Goal: Information Seeking & Learning: Find specific fact

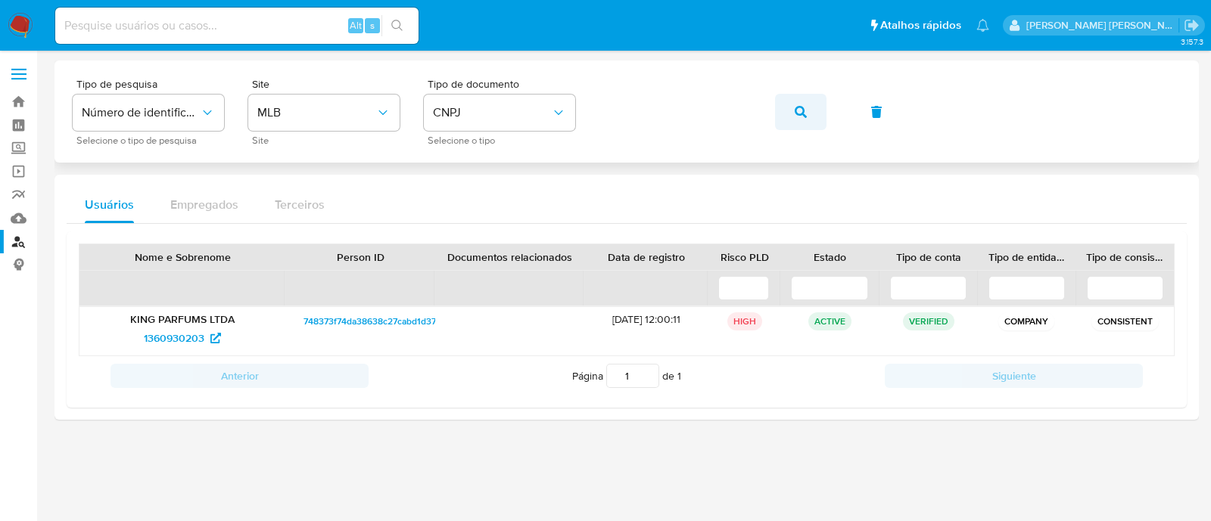
click at [800, 117] on icon "button" at bounding box center [800, 112] width 12 height 12
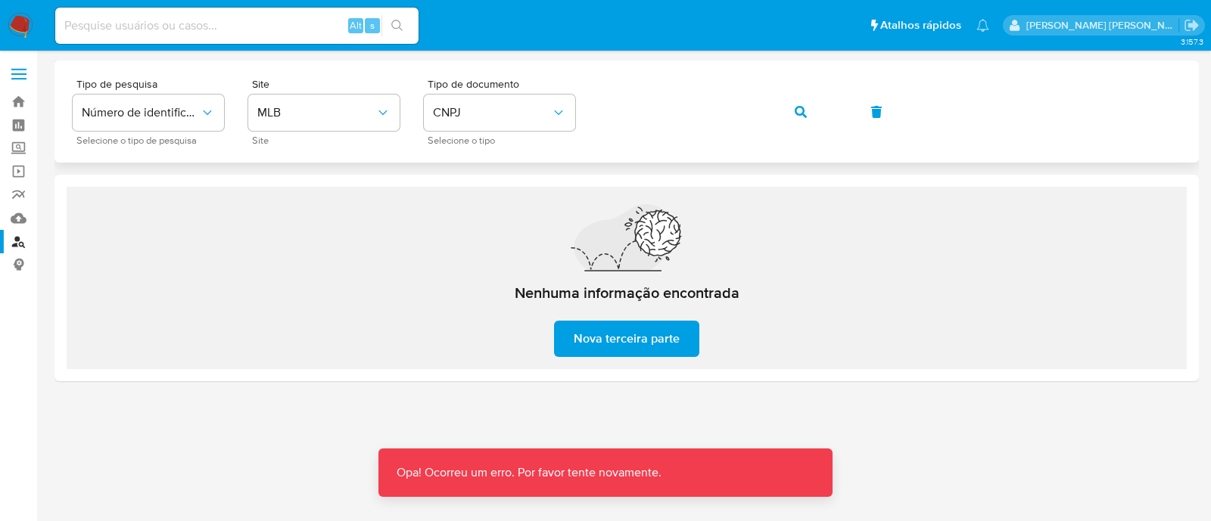
click at [798, 113] on icon "button" at bounding box center [800, 112] width 12 height 12
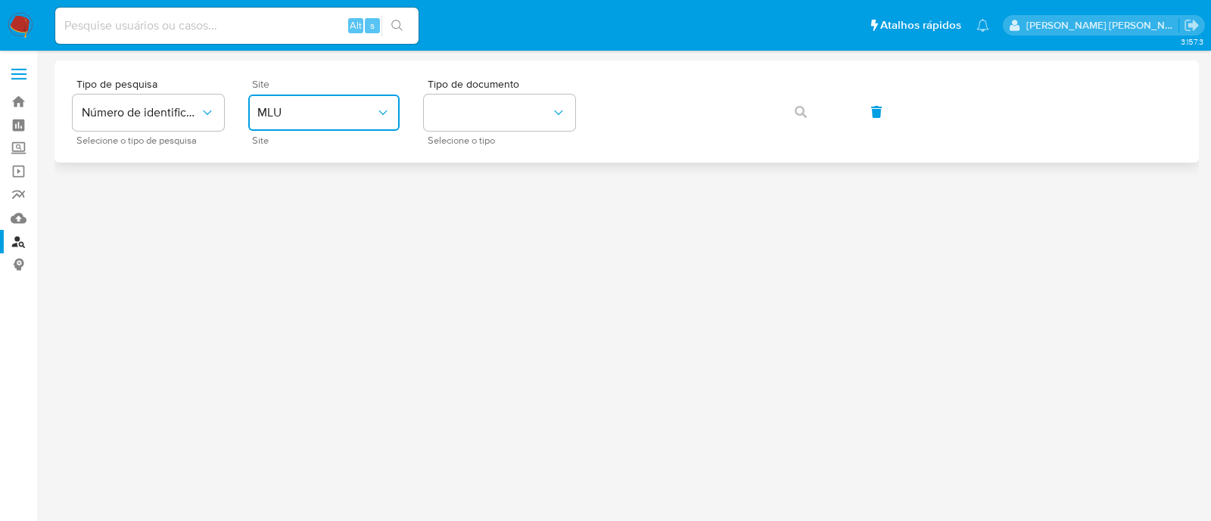
click at [368, 107] on span "MLU" at bounding box center [316, 112] width 118 height 15
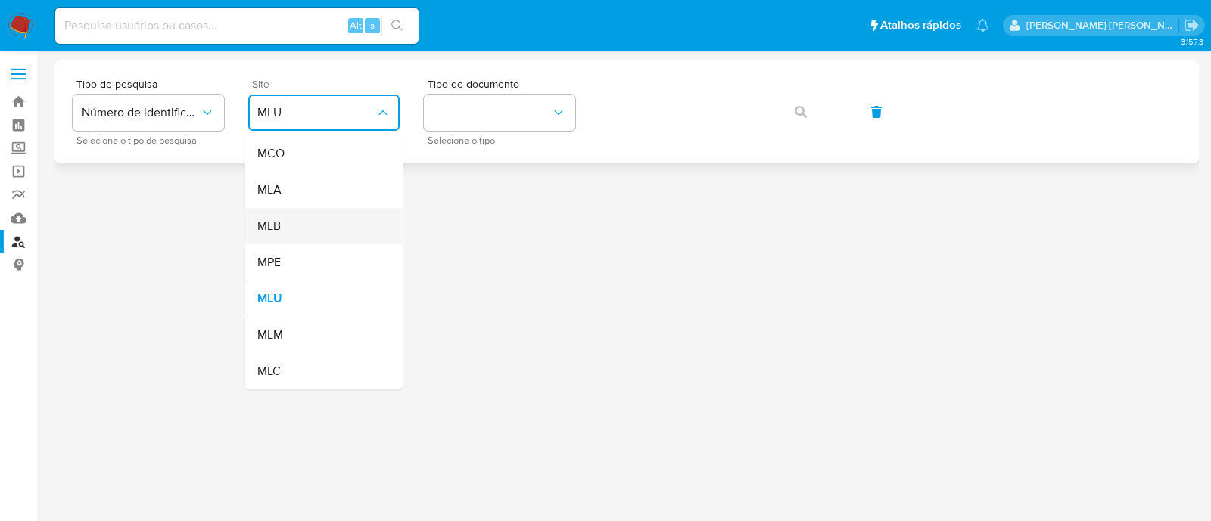
click at [342, 220] on div "MLB" at bounding box center [319, 226] width 124 height 36
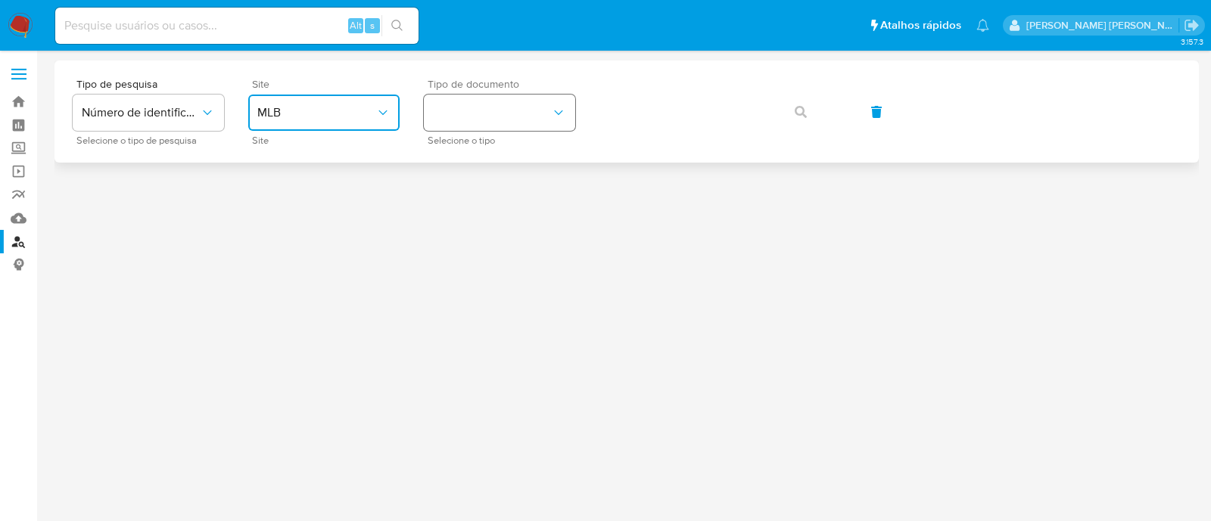
click at [488, 98] on button "identificationType" at bounding box center [499, 113] width 151 height 36
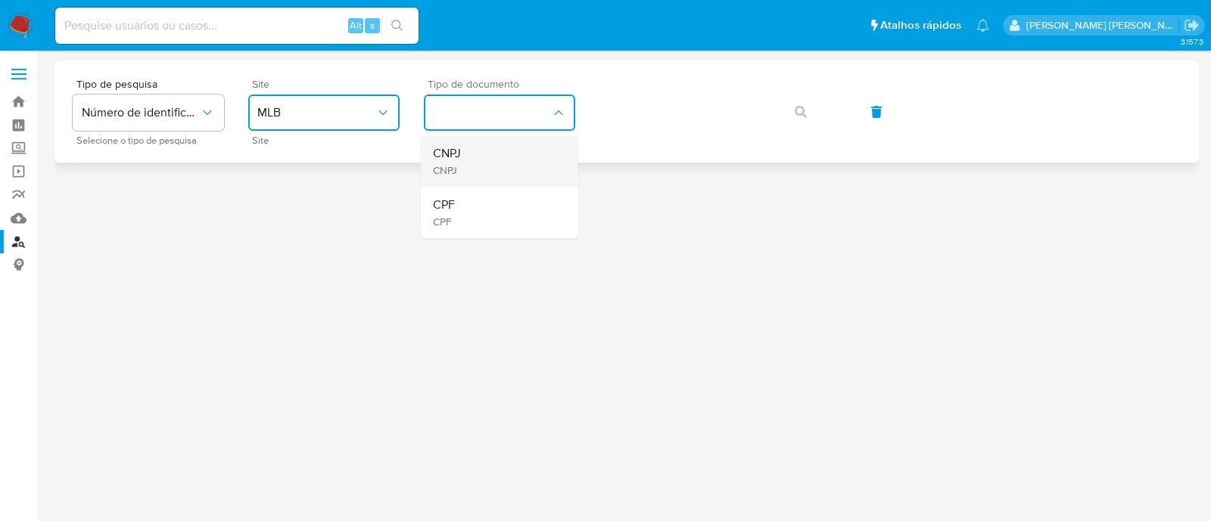
click at [498, 160] on div "CNPJ CNPJ" at bounding box center [495, 160] width 124 height 51
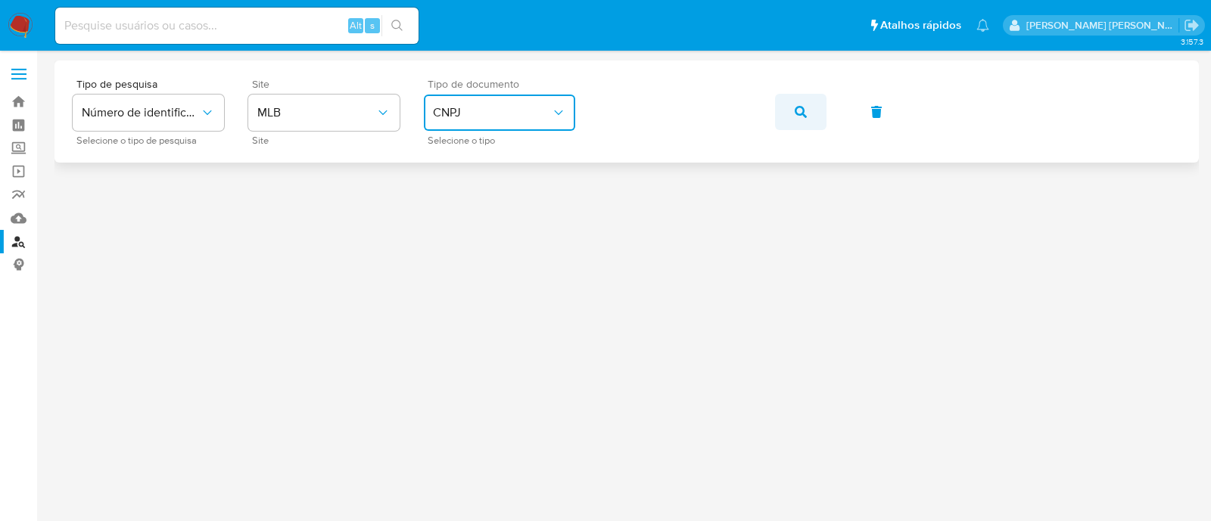
click at [808, 120] on button "button" at bounding box center [800, 112] width 51 height 36
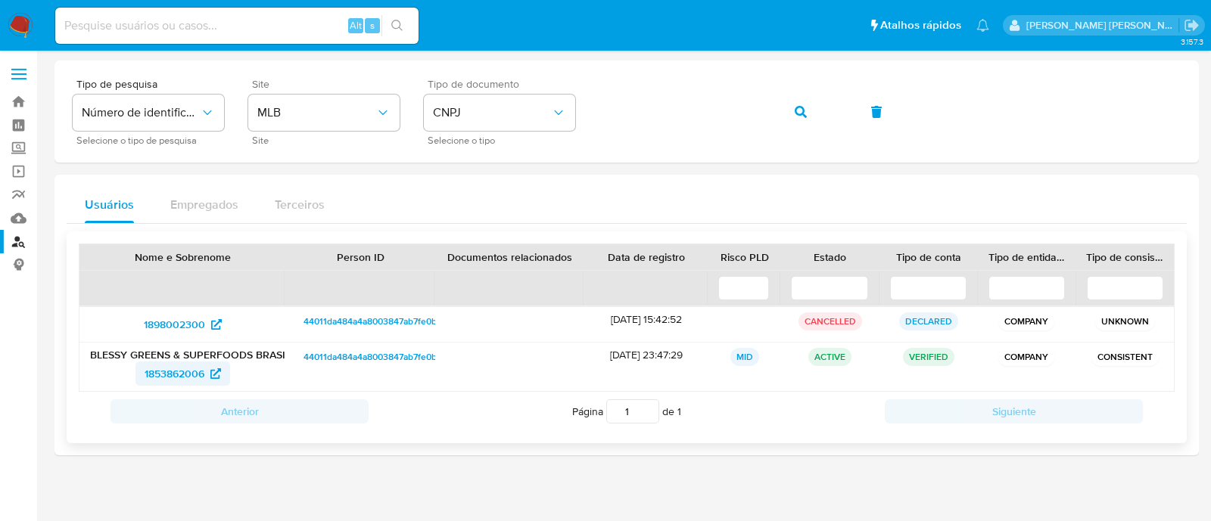
click at [172, 368] on span "1853862006" at bounding box center [175, 374] width 60 height 24
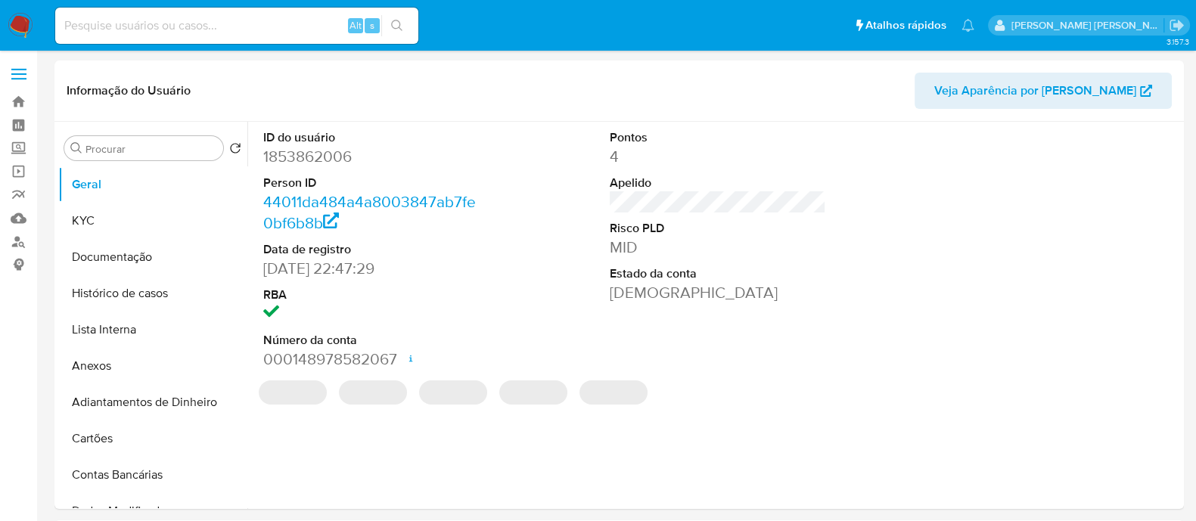
select select "10"
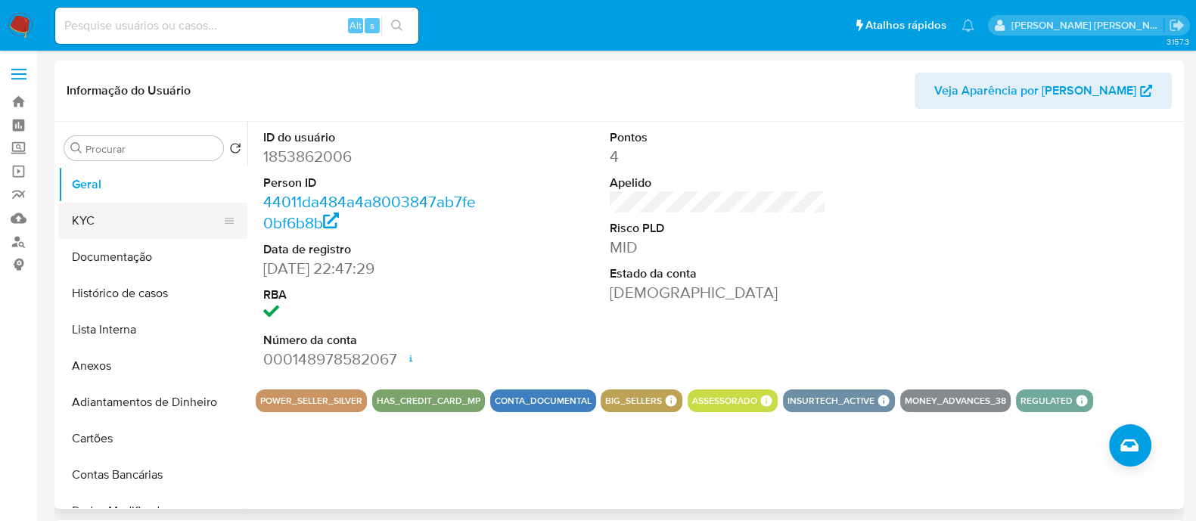
click at [132, 223] on button "KYC" at bounding box center [146, 221] width 177 height 36
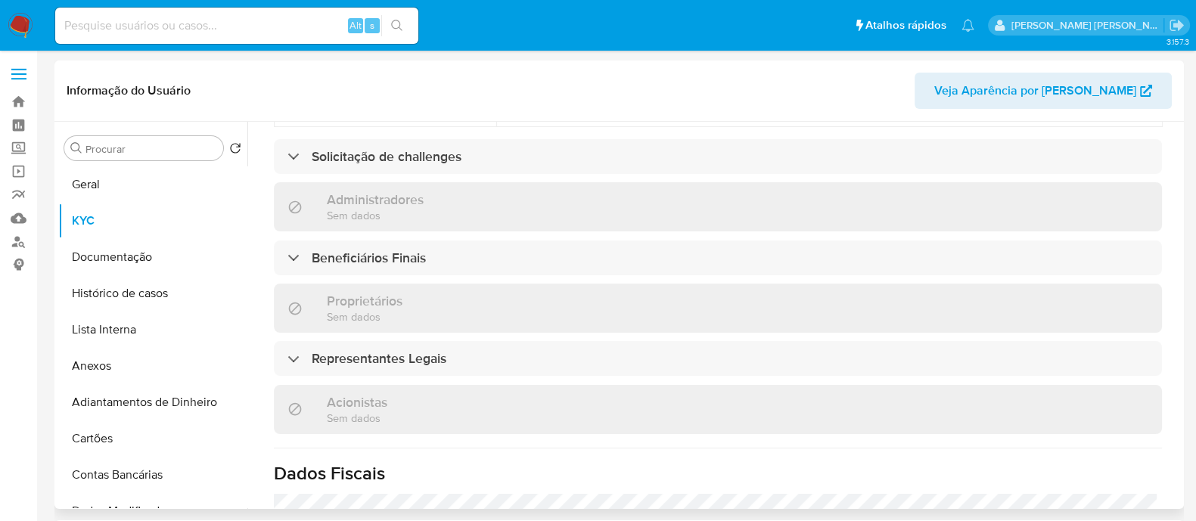
scroll to position [714, 0]
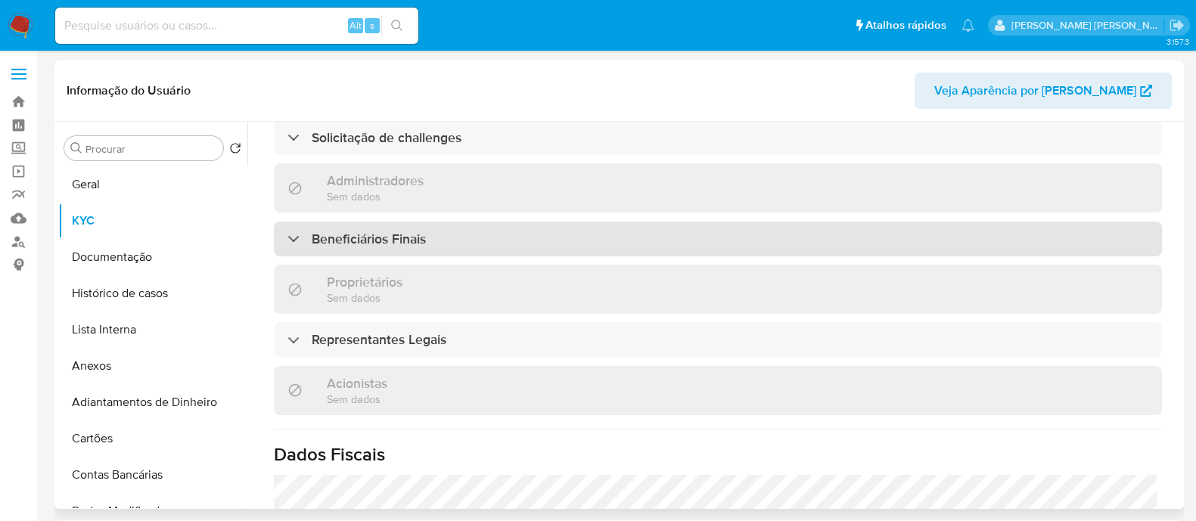
click at [527, 222] on div "Beneficiários Finais" at bounding box center [718, 239] width 888 height 35
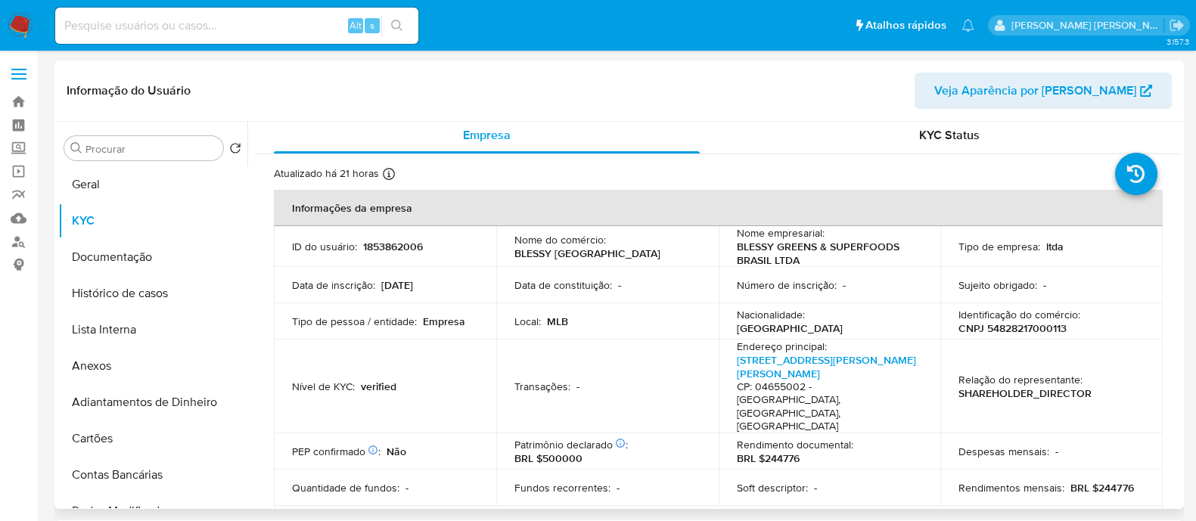
scroll to position [0, 0]
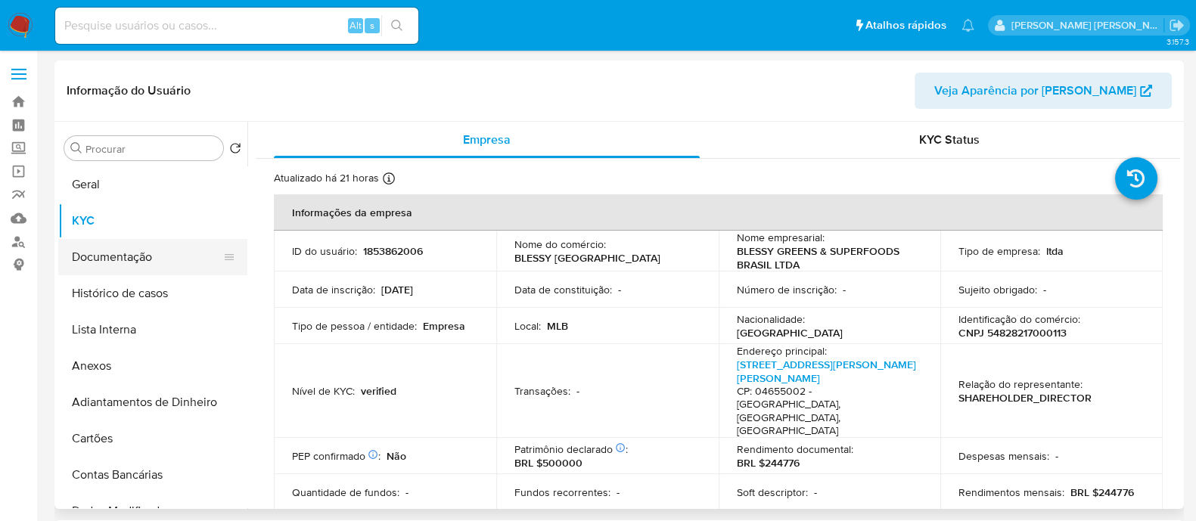
click at [160, 255] on button "Documentação" at bounding box center [146, 257] width 177 height 36
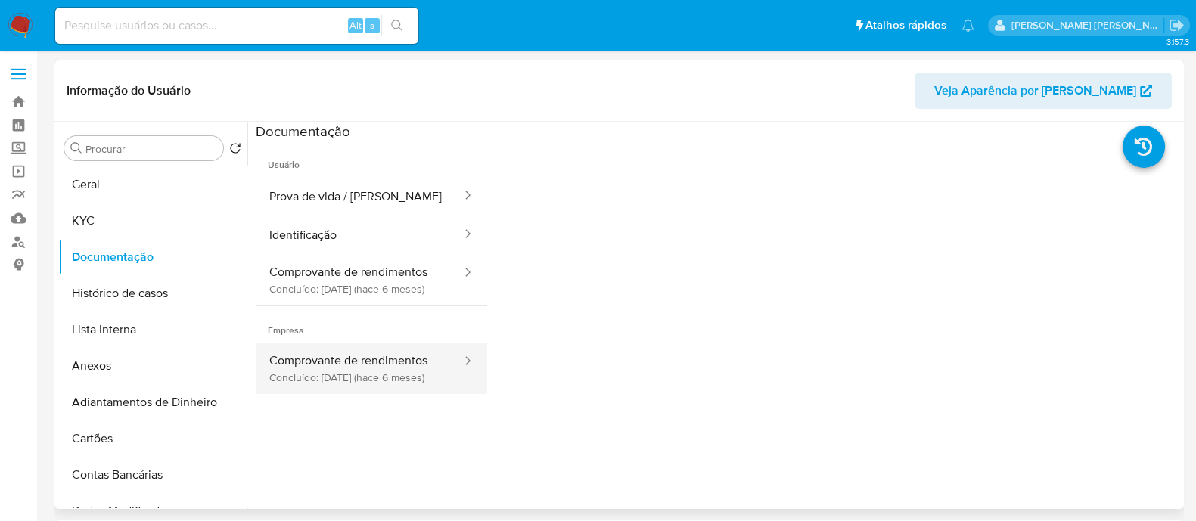
click at [418, 381] on button "Comprovante de rendimentos Concluído: 05/03/2025 (hace 6 meses)" at bounding box center [359, 368] width 207 height 51
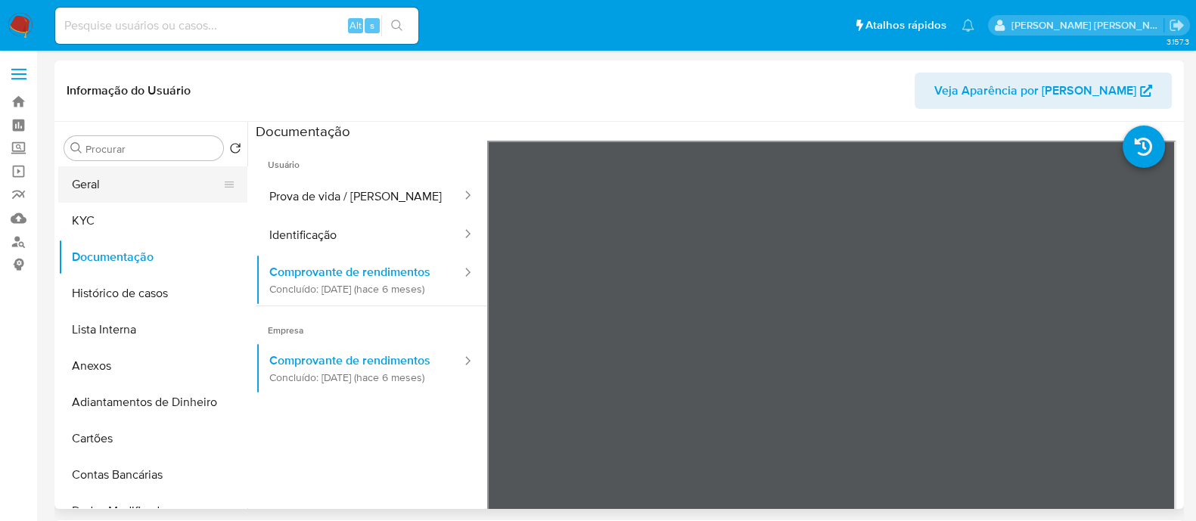
click at [89, 192] on button "Geral" at bounding box center [146, 184] width 177 height 36
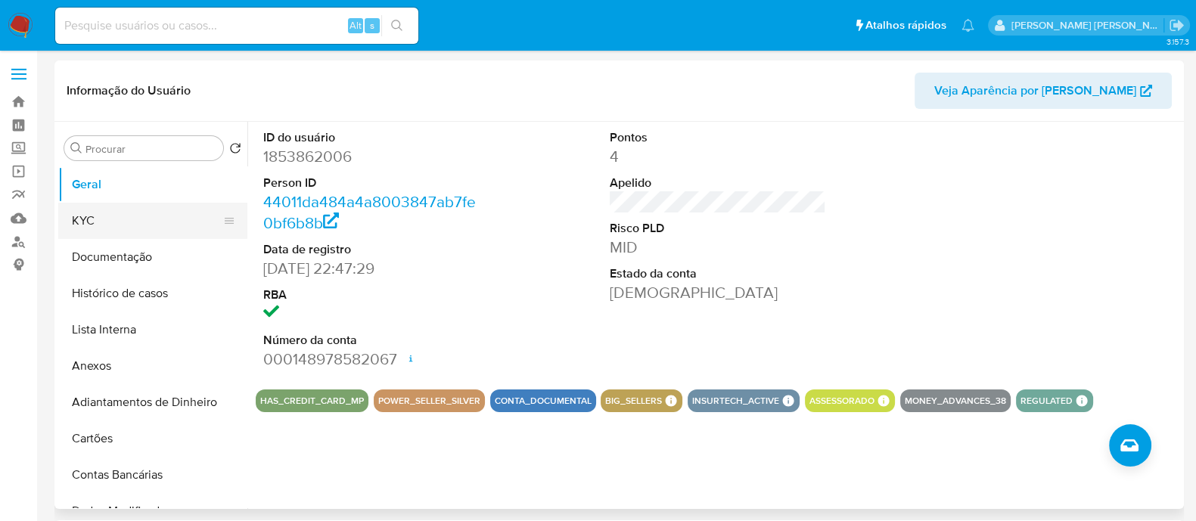
click at [117, 223] on button "KYC" at bounding box center [146, 221] width 177 height 36
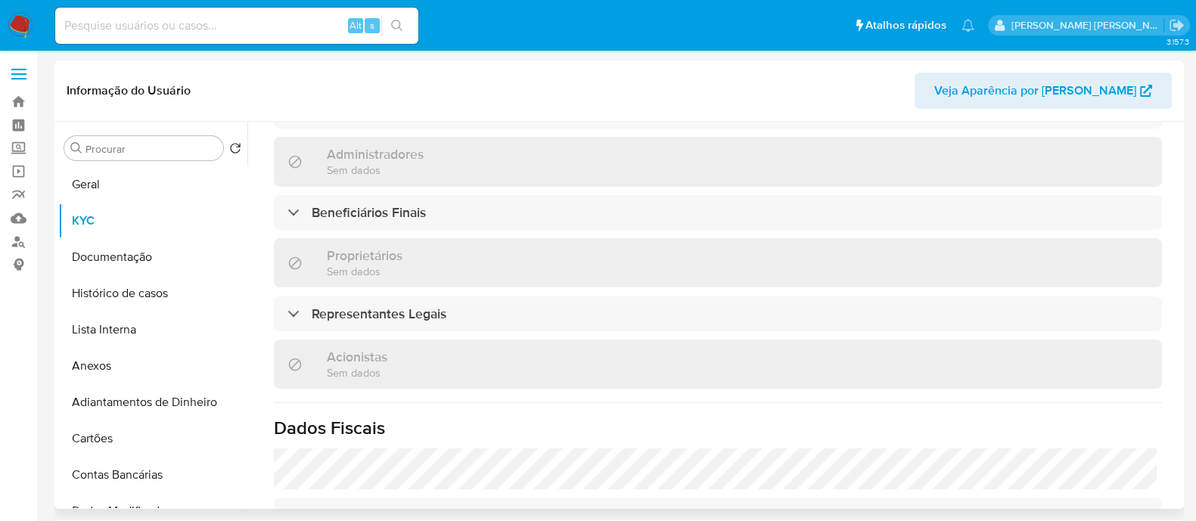
scroll to position [663, 0]
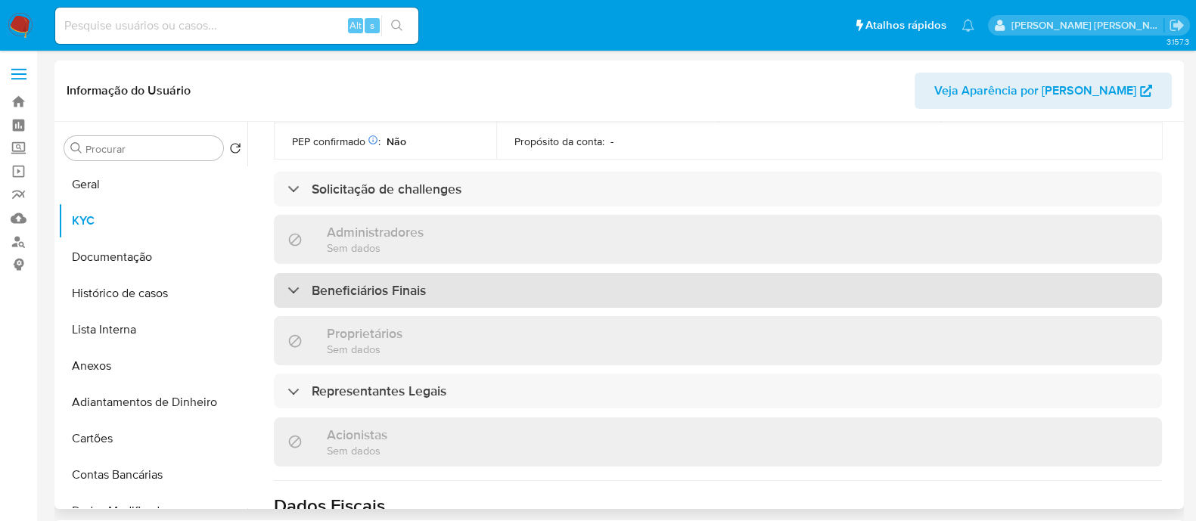
click at [552, 273] on div "Beneficiários Finais" at bounding box center [718, 290] width 888 height 35
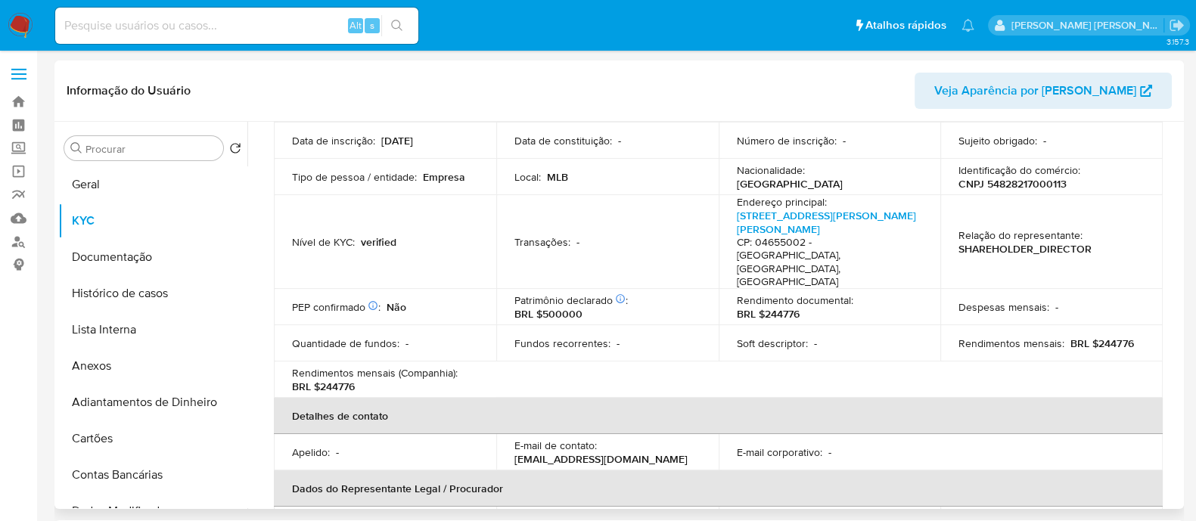
scroll to position [82, 0]
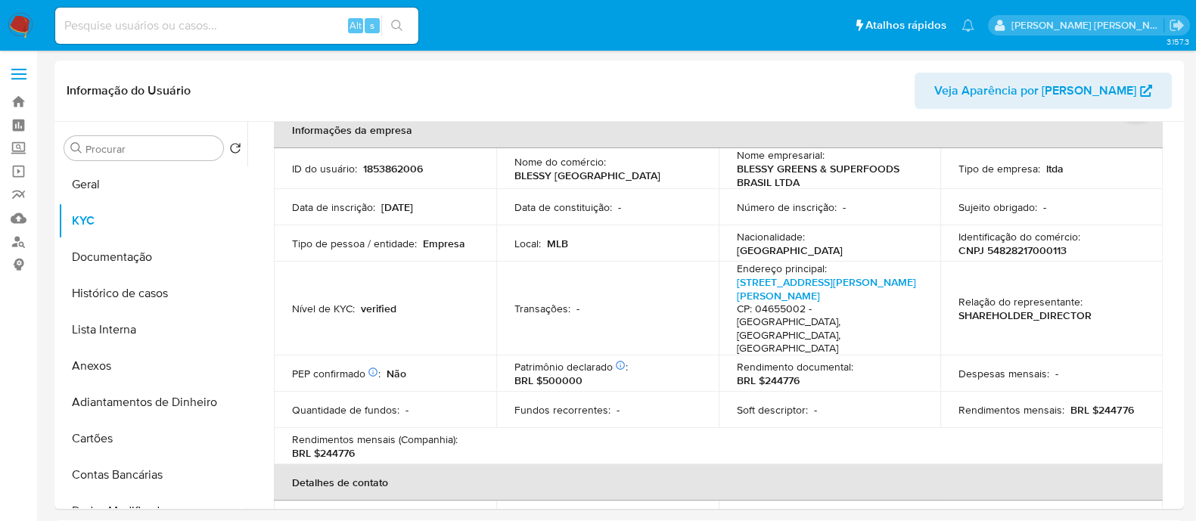
click at [1063, 251] on div "Identificação do comércio : CNPJ 54828217000113" at bounding box center [1052, 243] width 186 height 27
click at [1033, 250] on p "CNPJ 54828217000113" at bounding box center [1013, 251] width 108 height 14
copy p "54828217000113"
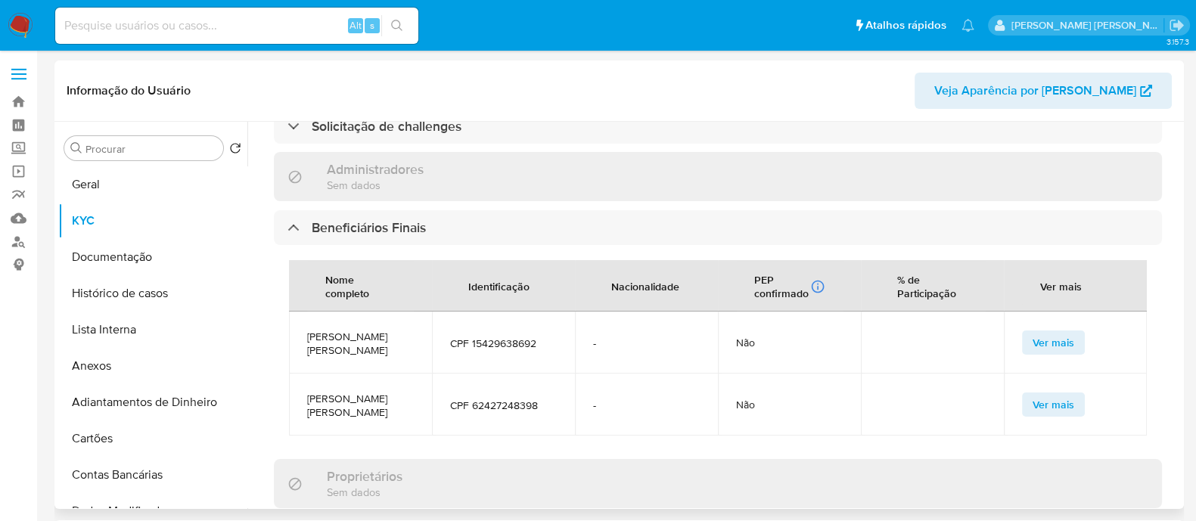
scroll to position [726, 0]
click at [332, 330] on span "DAVI LUIS JACINTO DA SILVA" at bounding box center [360, 343] width 107 height 27
copy span "DAVI LUIS JACINTO DA SILVA"
